Goal: Transaction & Acquisition: Obtain resource

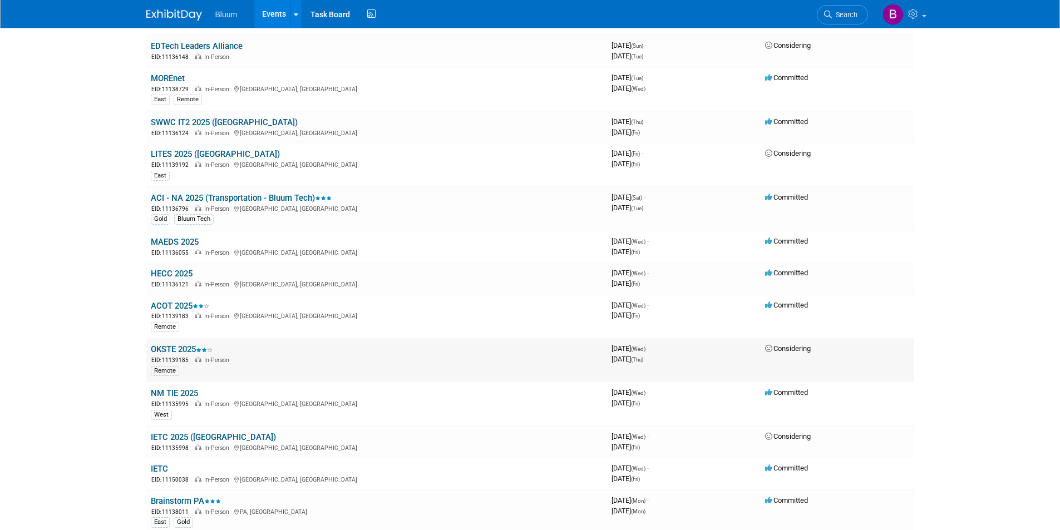
scroll to position [223, 0]
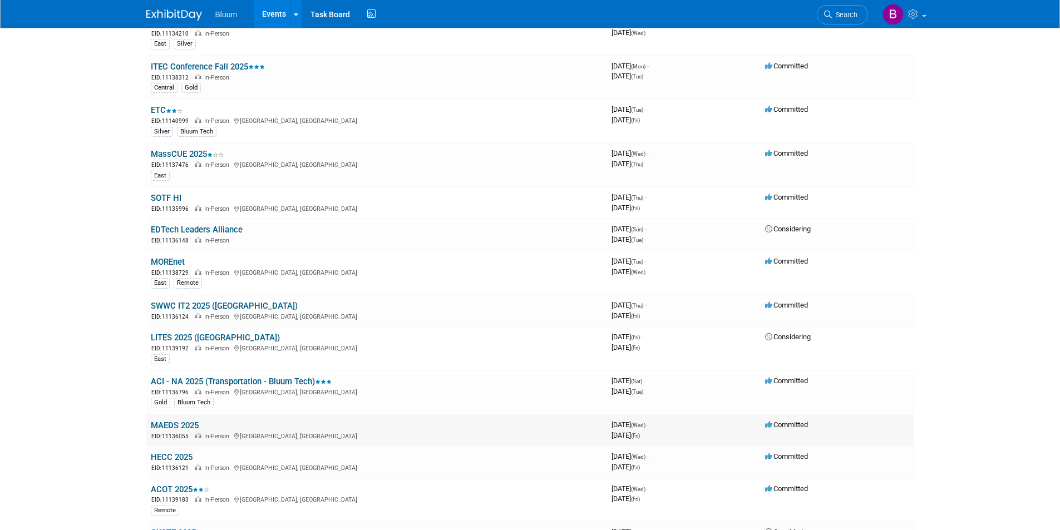
click at [173, 423] on link "MAEDS 2025" at bounding box center [175, 426] width 48 height 10
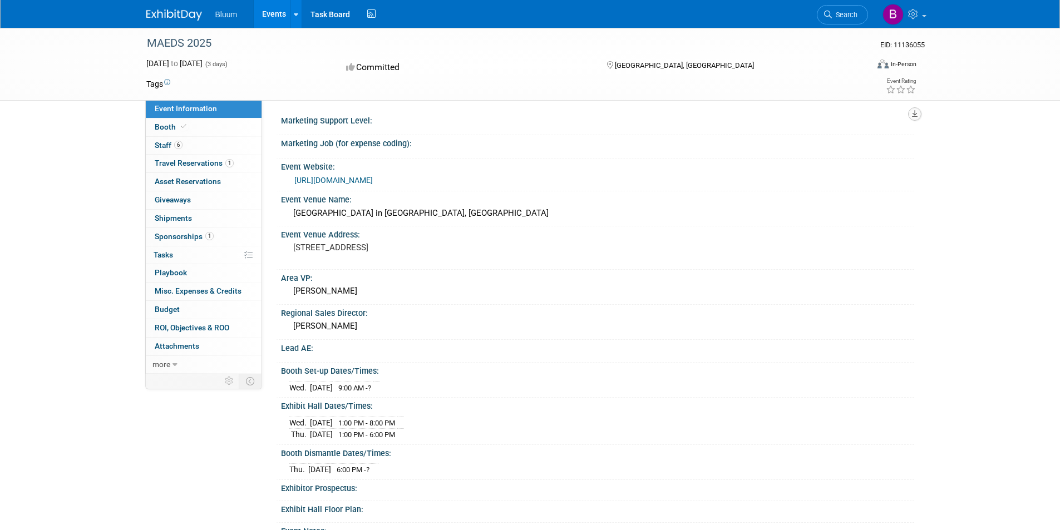
click at [913, 114] on icon "button" at bounding box center [915, 113] width 6 height 7
click at [845, 146] on link "Export tab to PDF" at bounding box center [865, 147] width 93 height 16
